Goal: Task Accomplishment & Management: Use online tool/utility

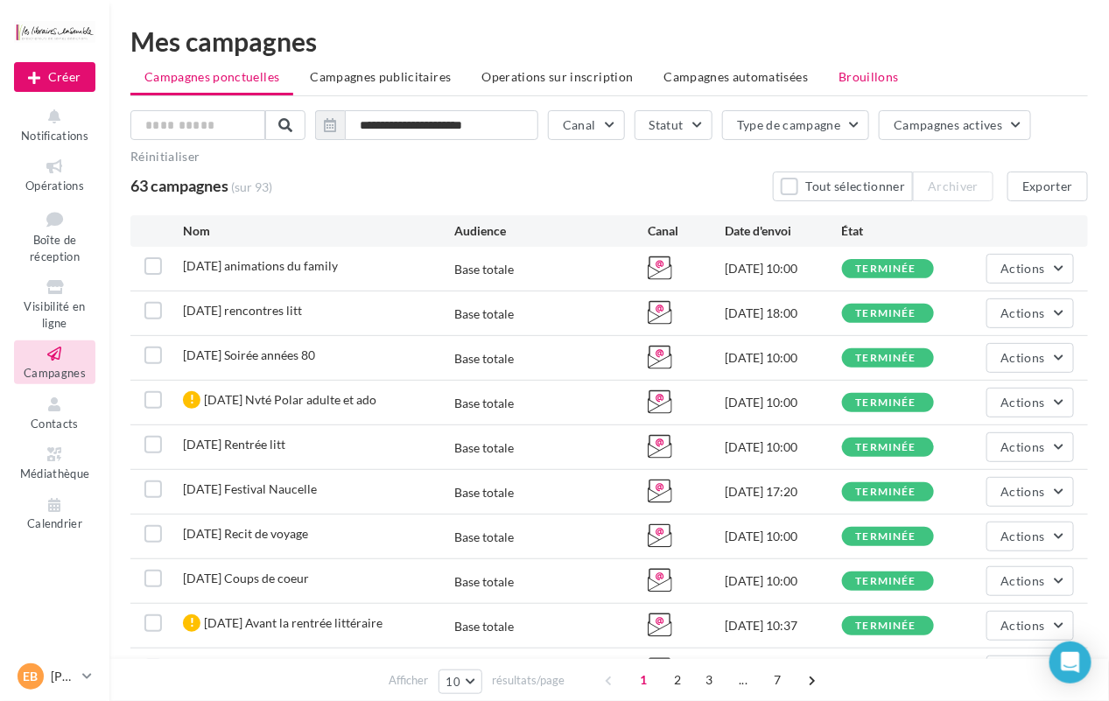
click at [839, 81] on span "Brouillons" at bounding box center [869, 76] width 60 height 15
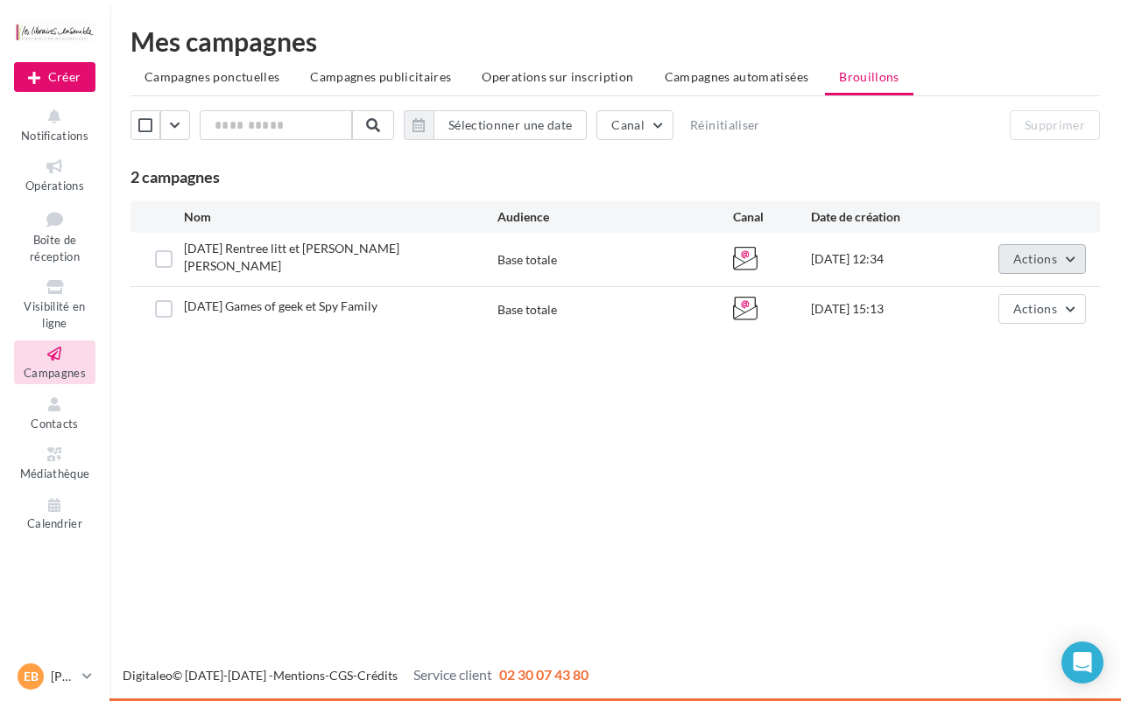
click at [1061, 259] on button "Actions" at bounding box center [1042, 259] width 88 height 30
click at [986, 311] on button "Editer" at bounding box center [998, 301] width 175 height 46
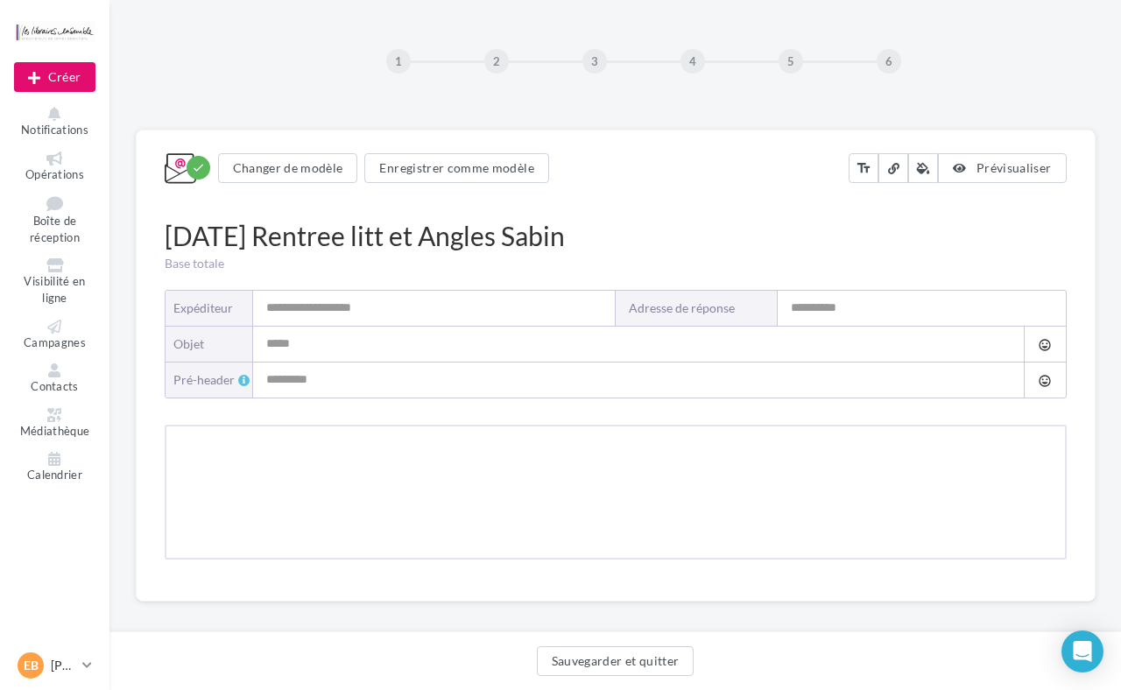
type input "**********"
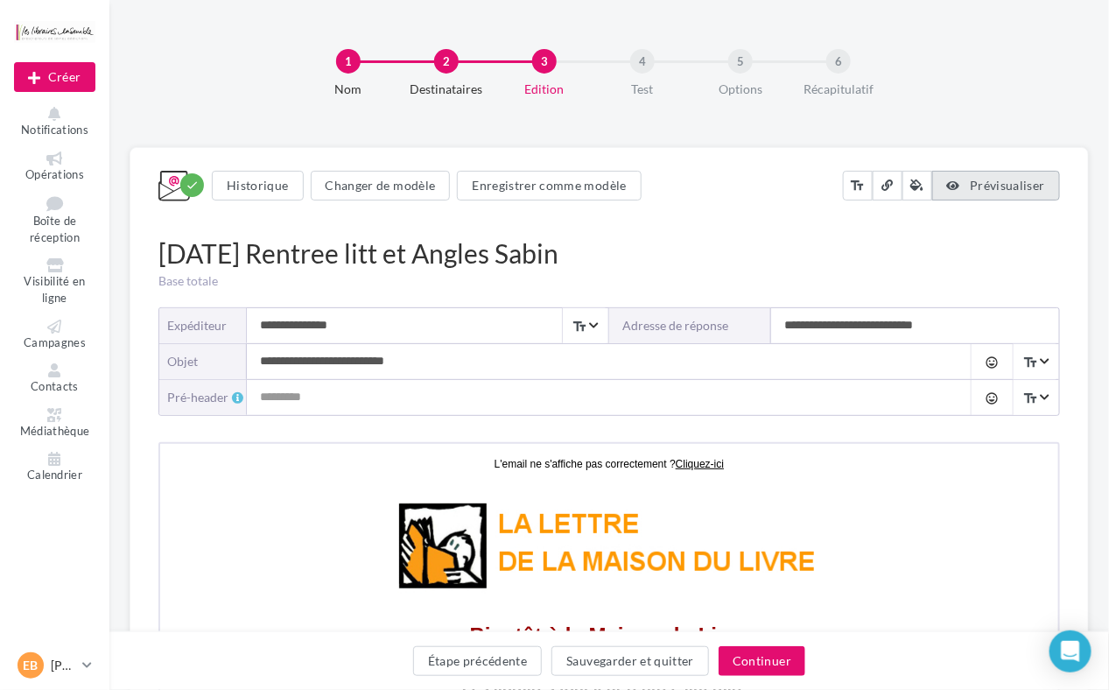
click at [1017, 188] on span "Prévisualiser" at bounding box center [1007, 185] width 75 height 15
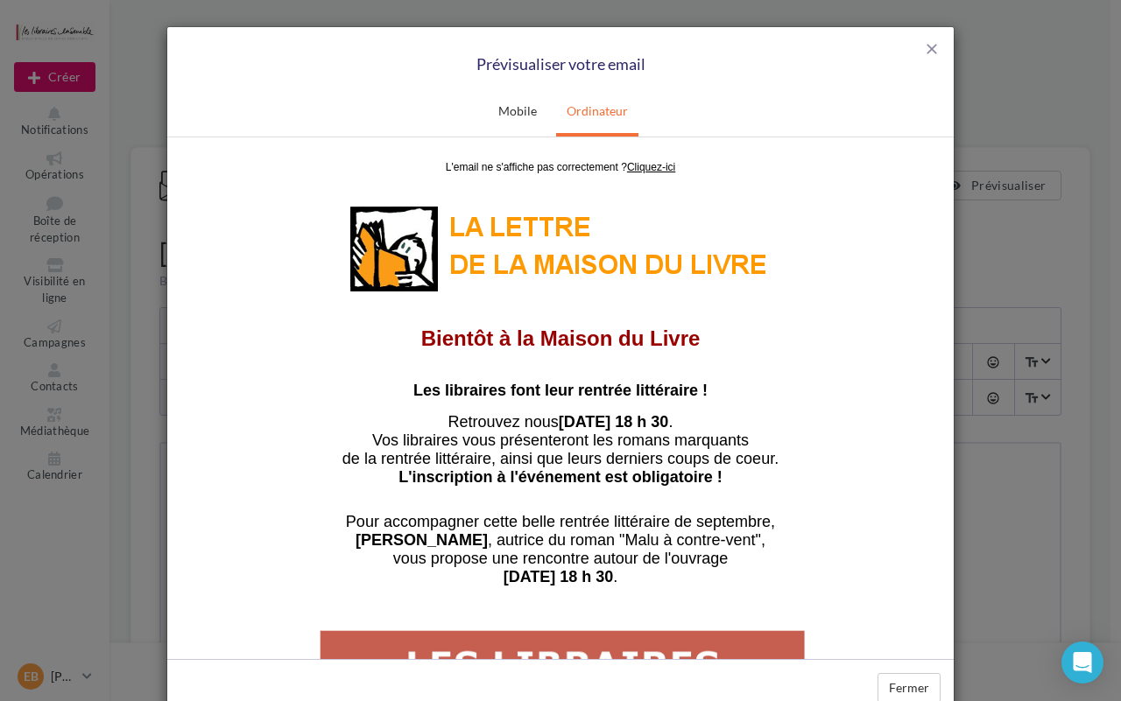
scroll to position [116, 0]
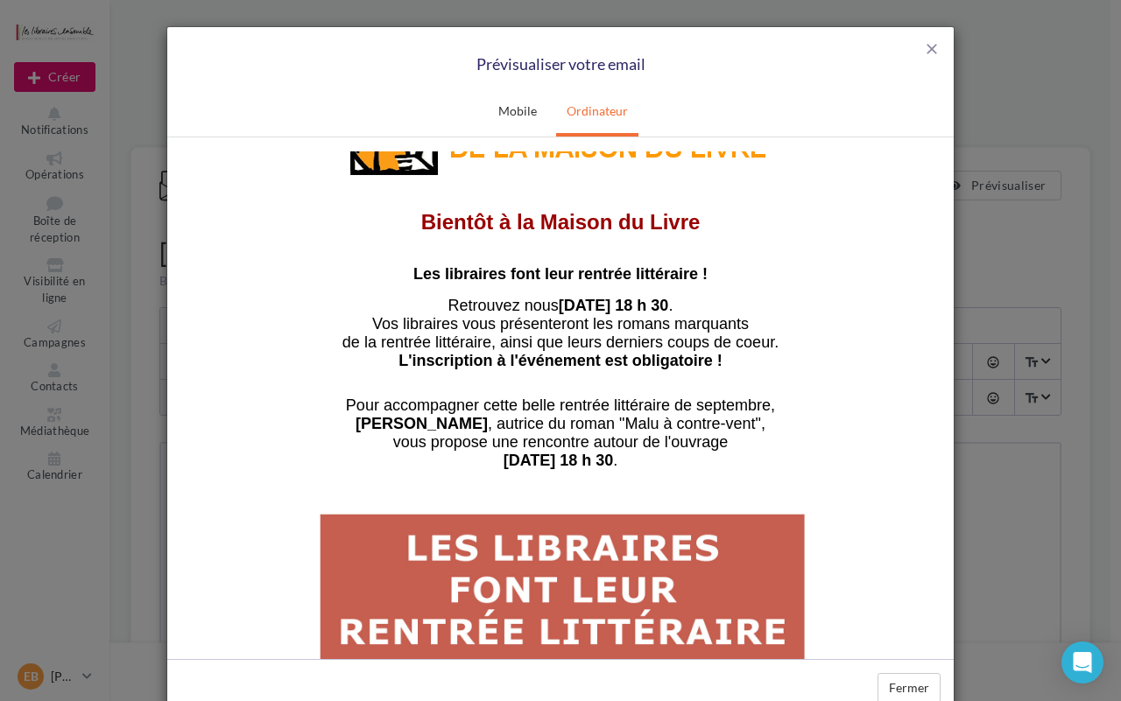
click at [939, 45] on div "close Prévisualiser votre email" at bounding box center [560, 58] width 786 height 62
click at [912, 49] on div "close Prévisualiser votre email" at bounding box center [560, 58] width 786 height 62
click at [926, 48] on span "close" at bounding box center [932, 49] width 18 height 18
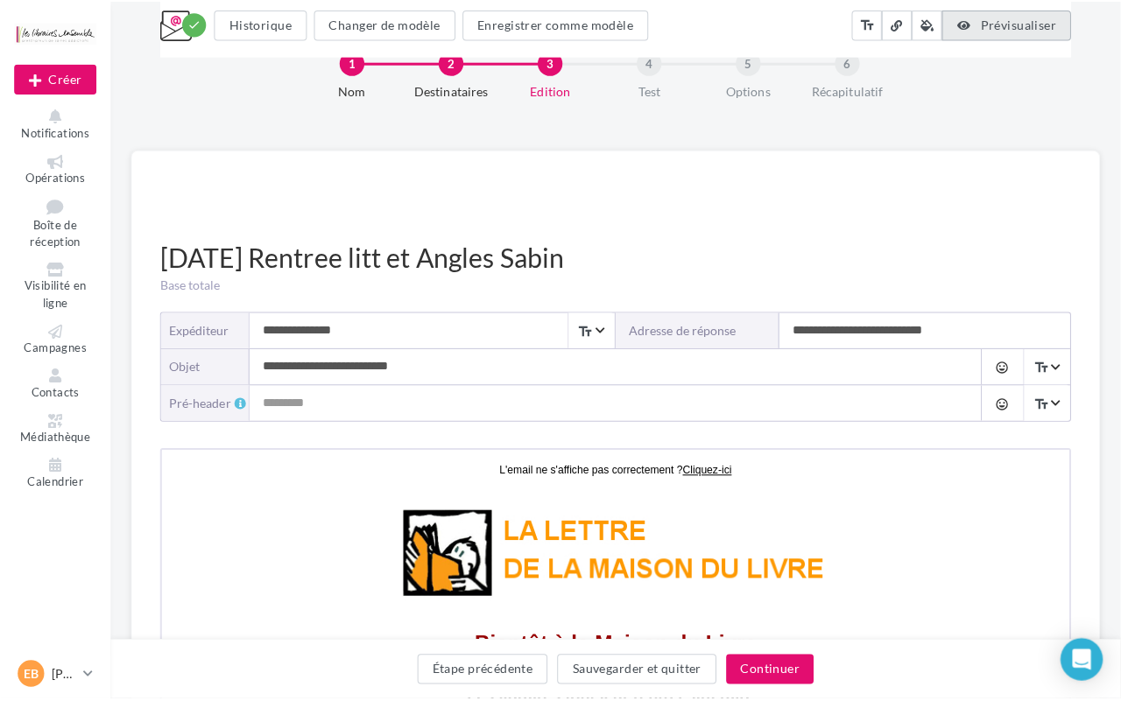
scroll to position [405, 0]
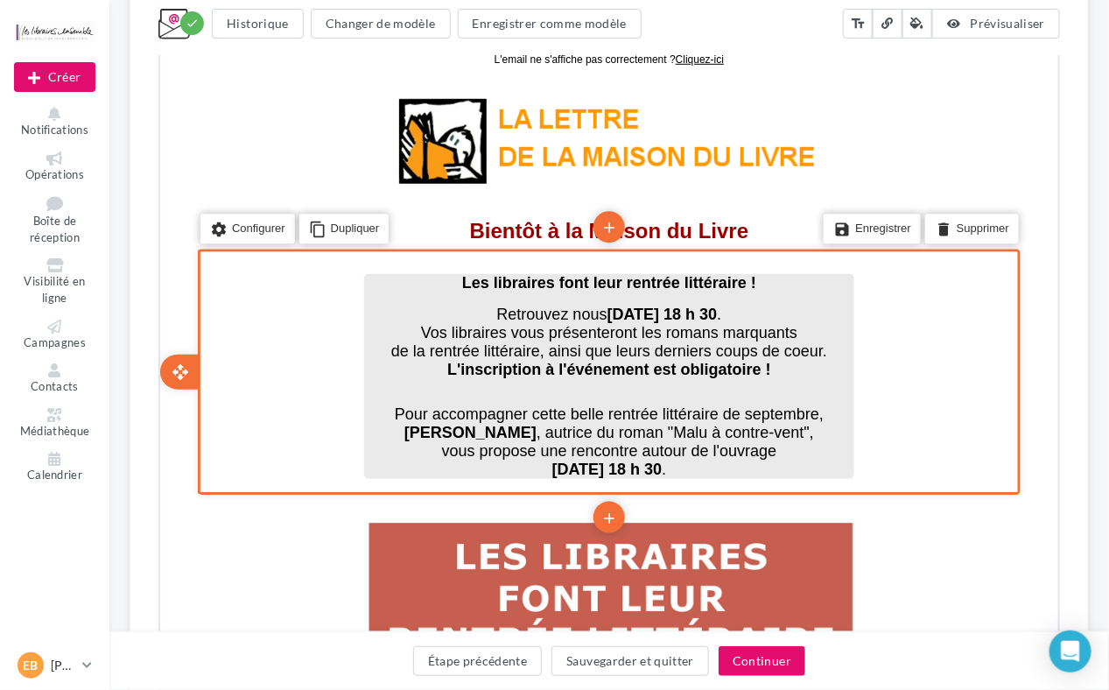
click at [512, 309] on span "Retrouvez nous [DATE] 18 h 30 ." at bounding box center [607, 312] width 225 height 18
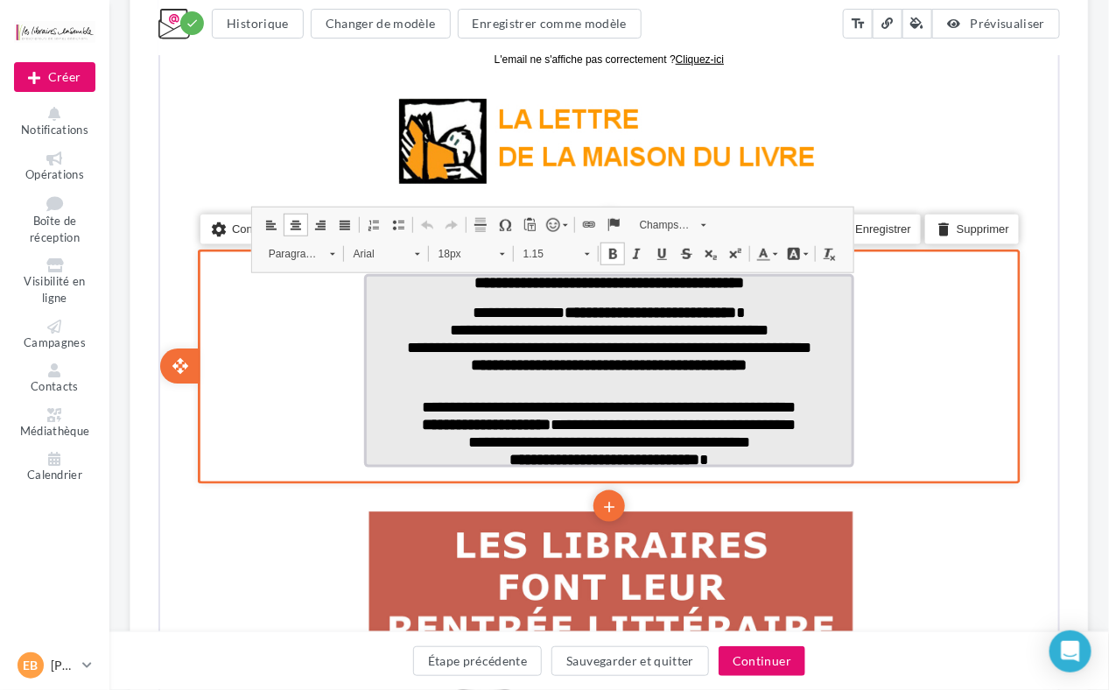
click at [514, 304] on span "**********" at bounding box center [606, 310] width 273 height 16
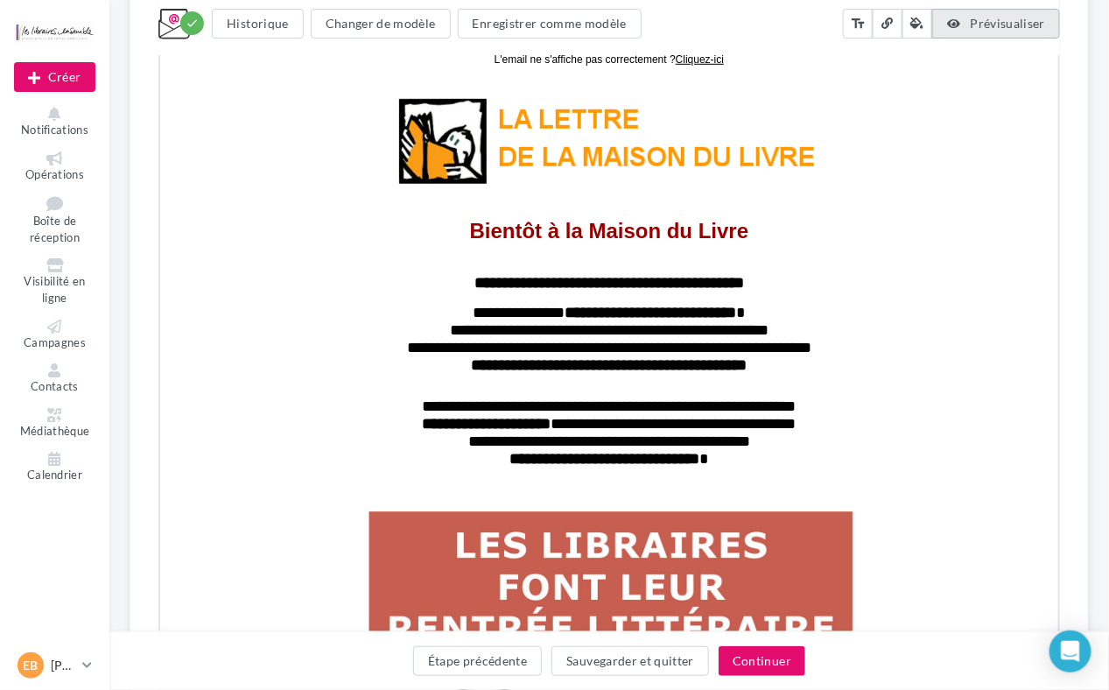
click at [1030, 32] on button "Prévisualiser" at bounding box center [997, 24] width 128 height 30
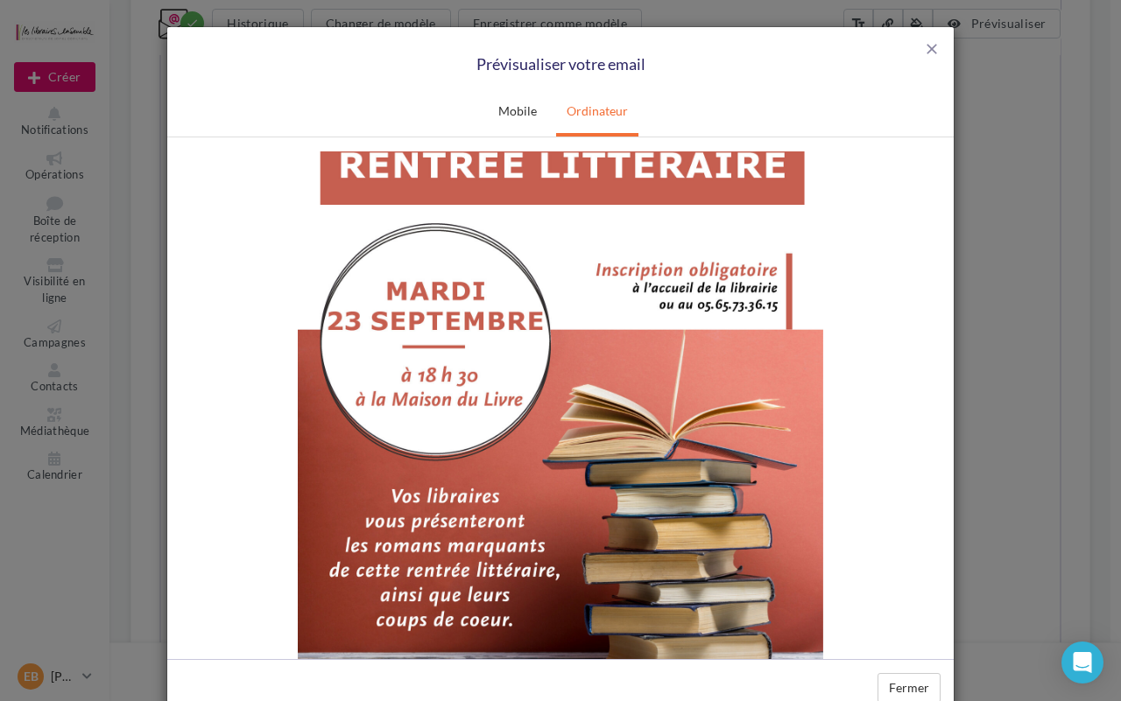
scroll to position [467, 0]
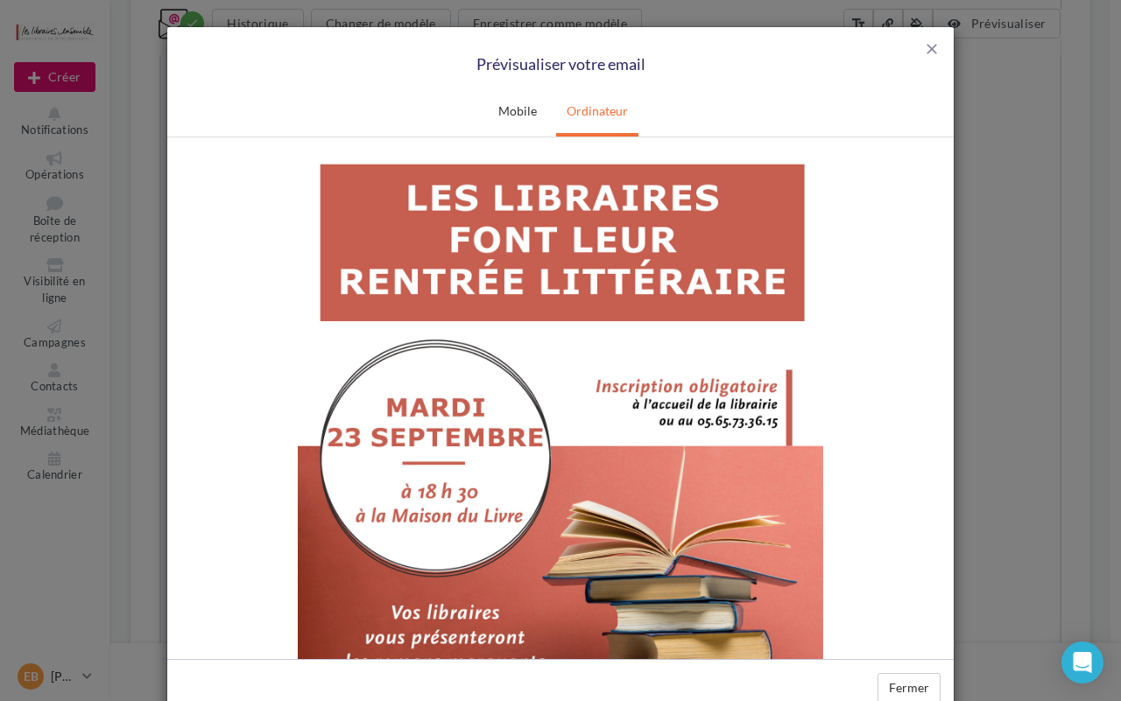
click at [586, 374] on img at bounding box center [560, 512] width 525 height 743
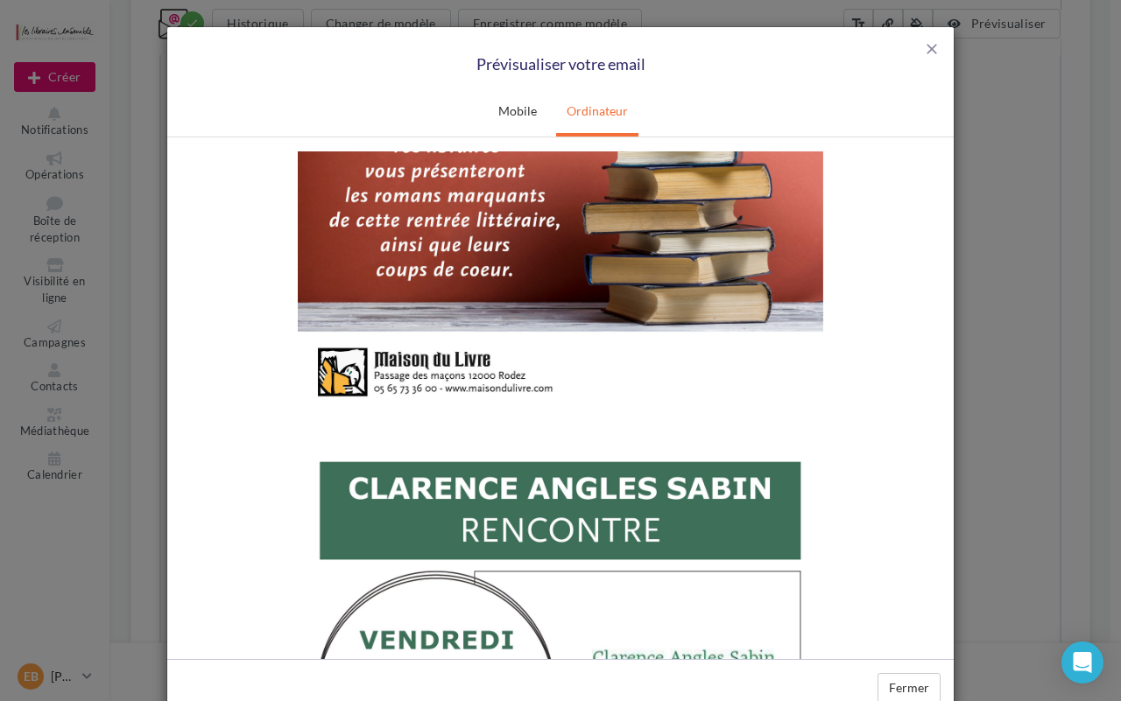
scroll to position [1284, 0]
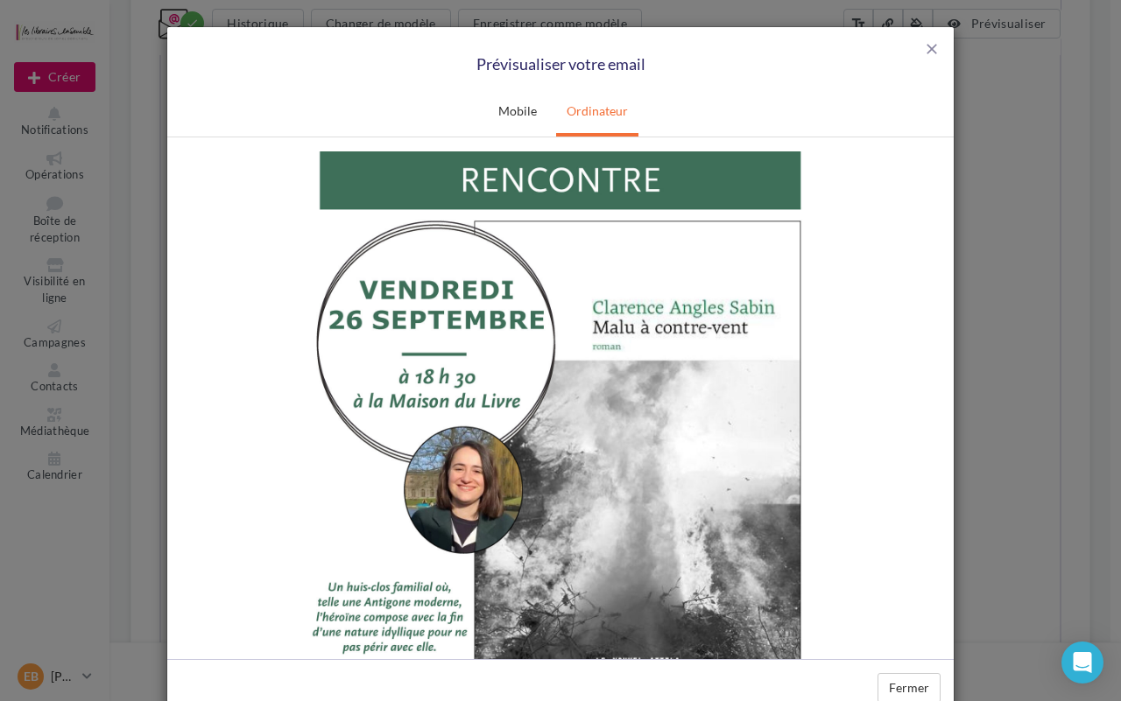
click at [506, 339] on img at bounding box center [560, 459] width 525 height 743
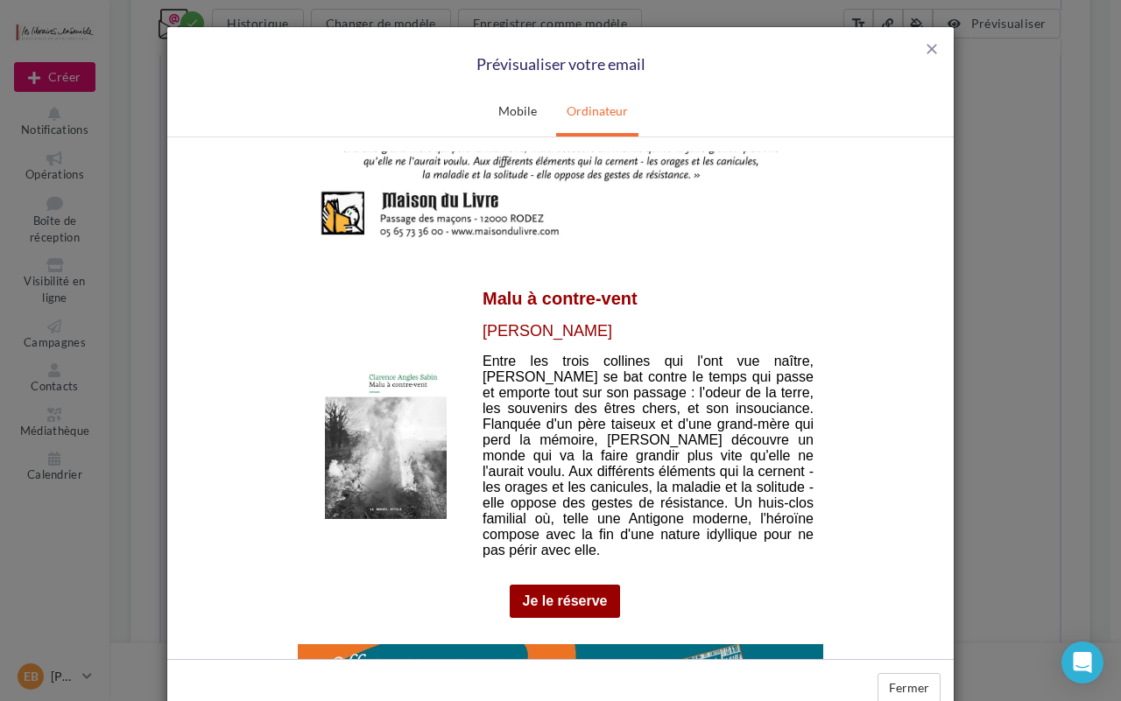
scroll to position [1984, 0]
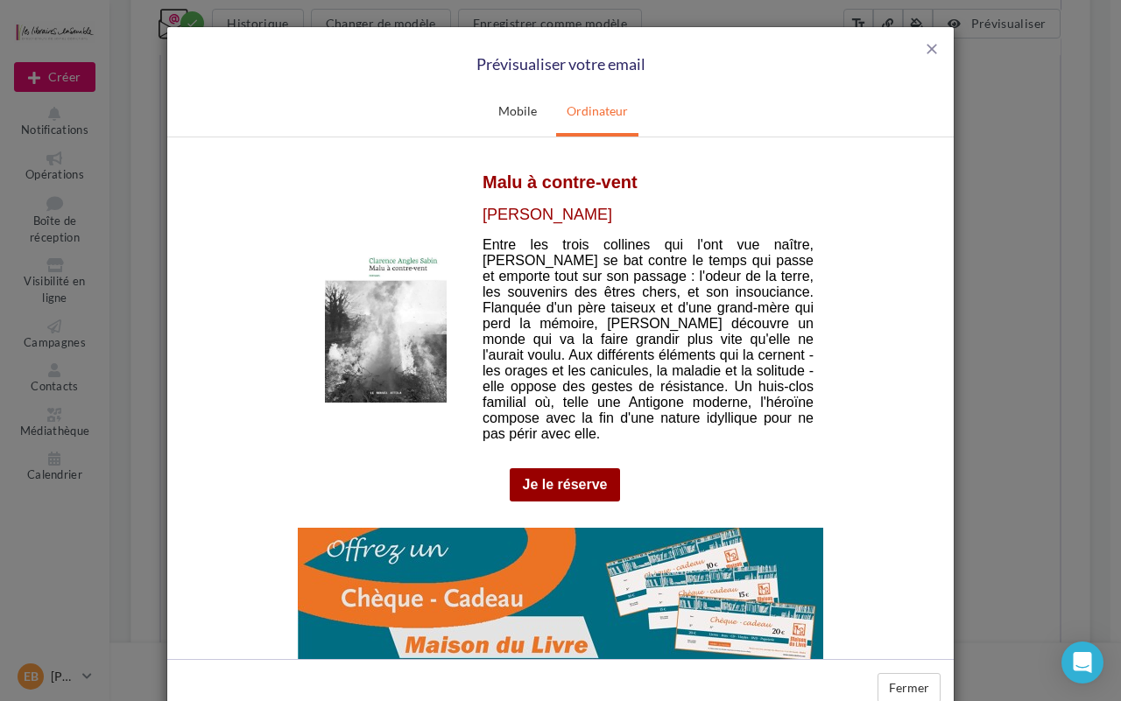
click at [412, 311] on img at bounding box center [386, 315] width 122 height 174
click at [562, 476] on link "Je le réserve" at bounding box center [565, 484] width 85 height 16
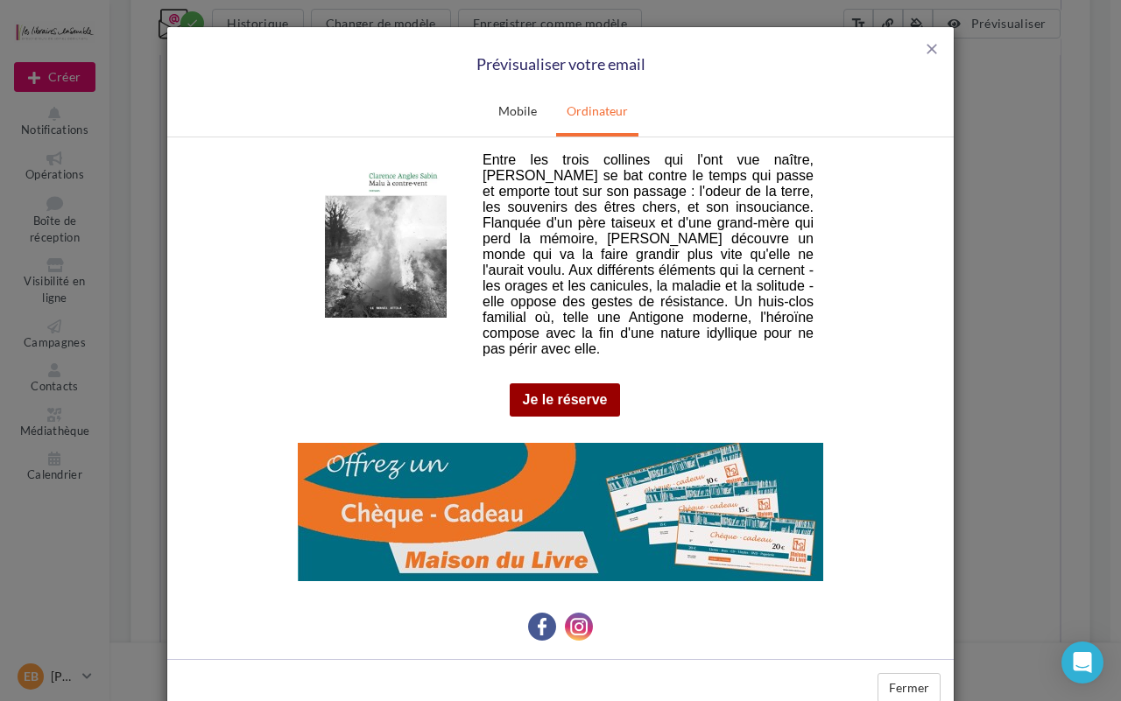
scroll to position [1602, 0]
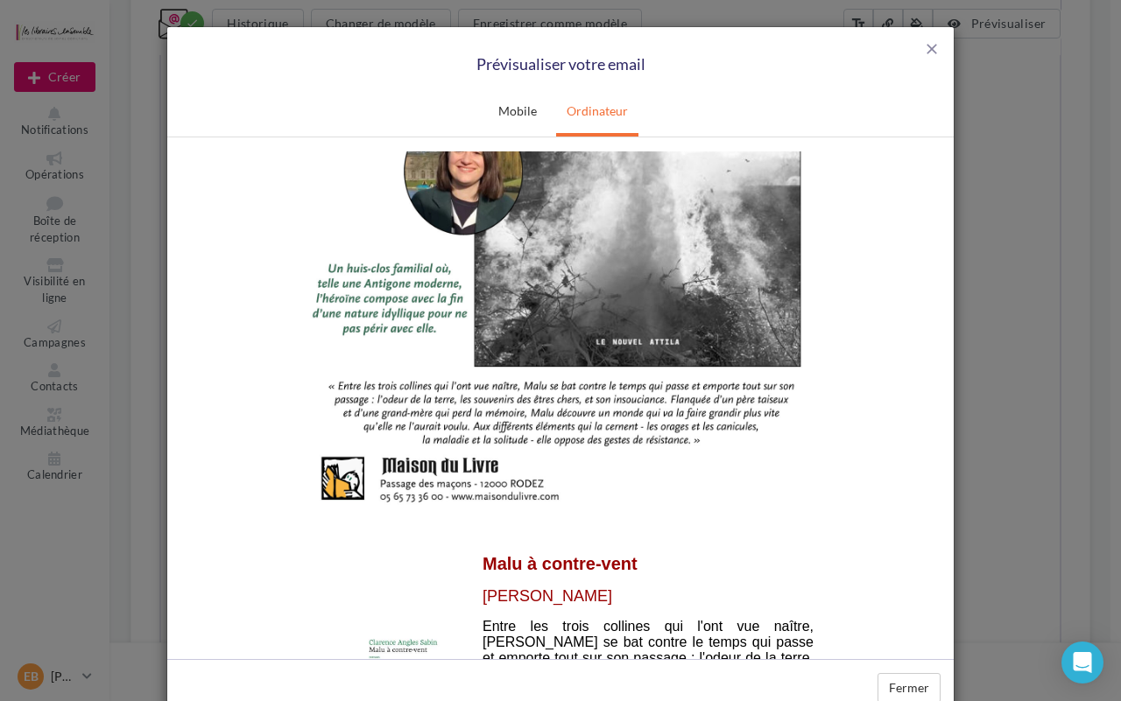
click at [942, 46] on div "close Prévisualiser votre email" at bounding box center [560, 58] width 786 height 62
click at [923, 50] on span "close" at bounding box center [932, 49] width 18 height 18
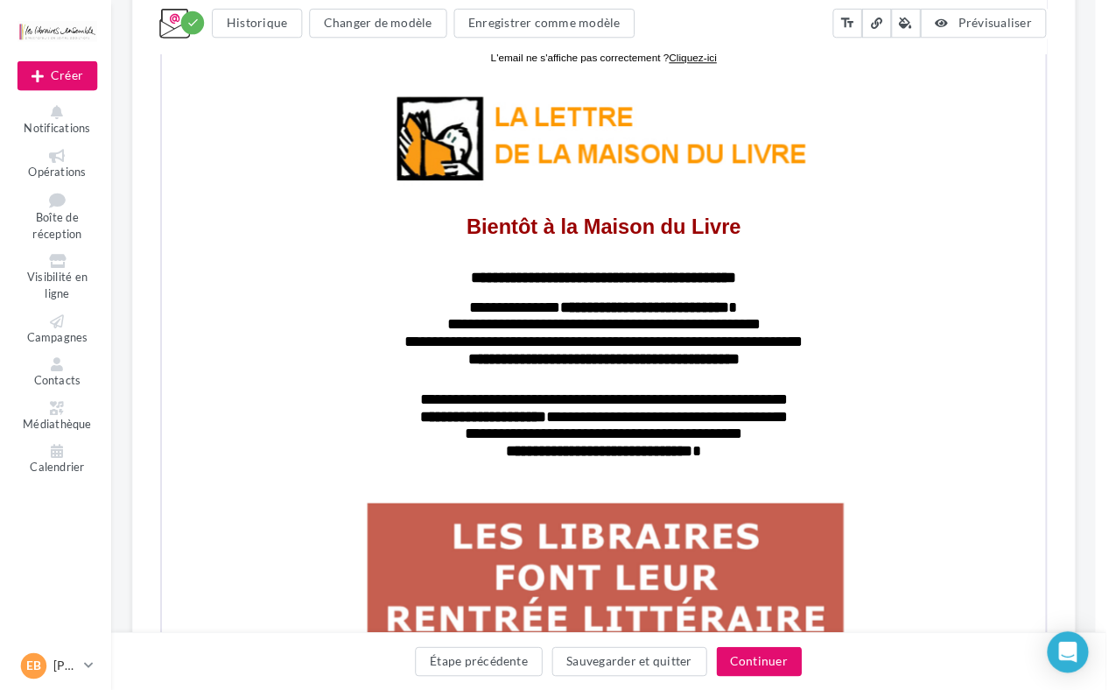
scroll to position [0, 0]
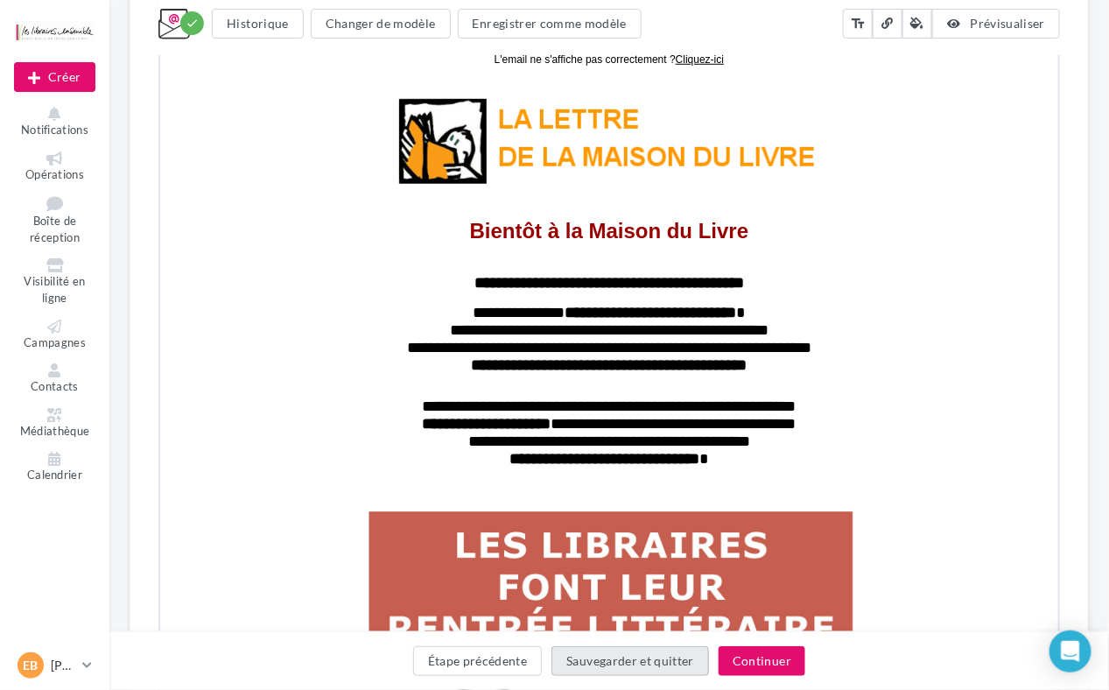
click at [651, 654] on button "Sauvegarder et quitter" at bounding box center [631, 661] width 158 height 30
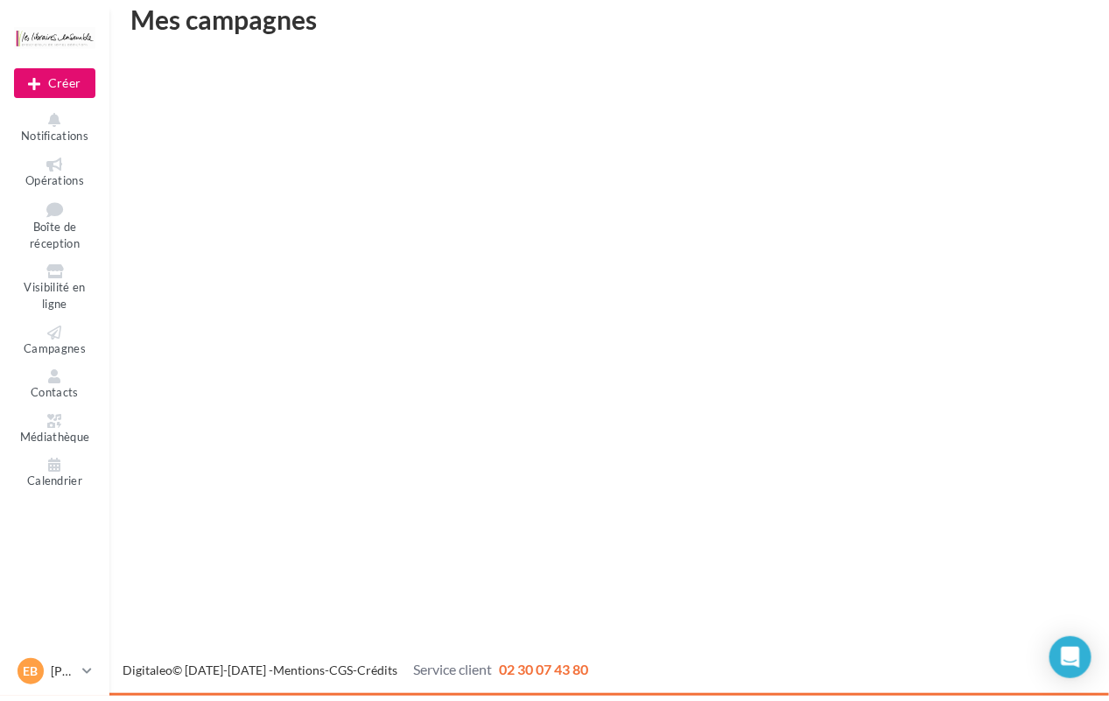
scroll to position [28, 0]
